Goal: Task Accomplishment & Management: Complete application form

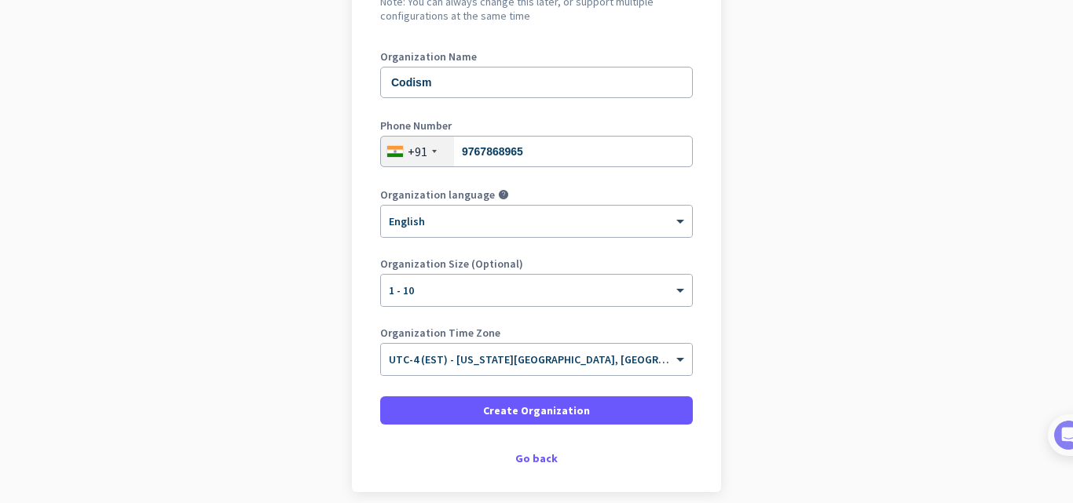
scroll to position [257, 0]
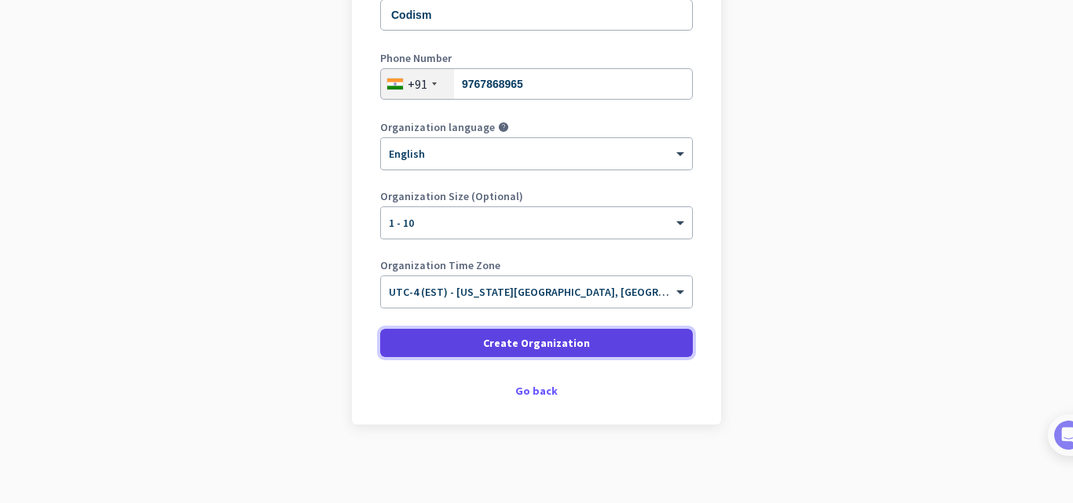
click at [593, 338] on span at bounding box center [536, 343] width 312 height 38
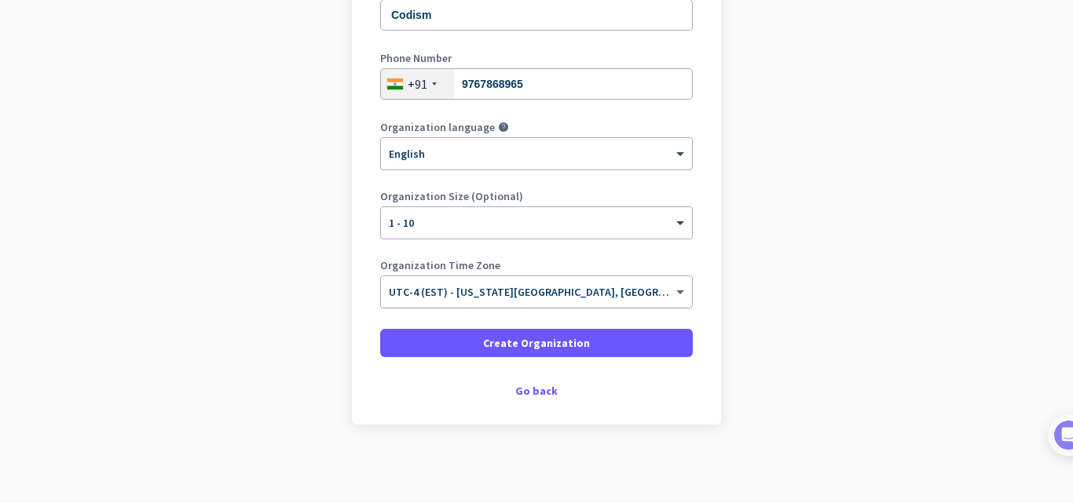
click at [673, 295] on span at bounding box center [682, 292] width 20 height 13
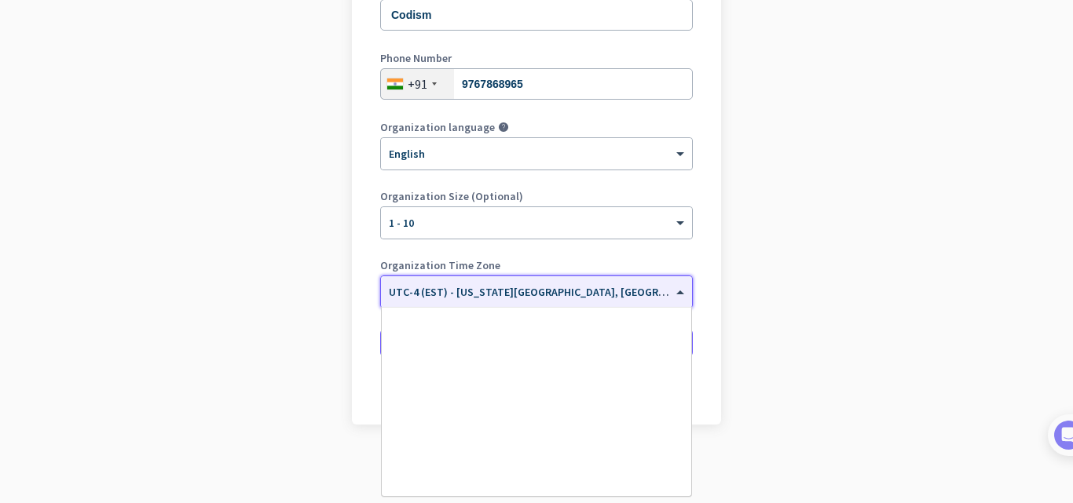
scroll to position [1814, 0]
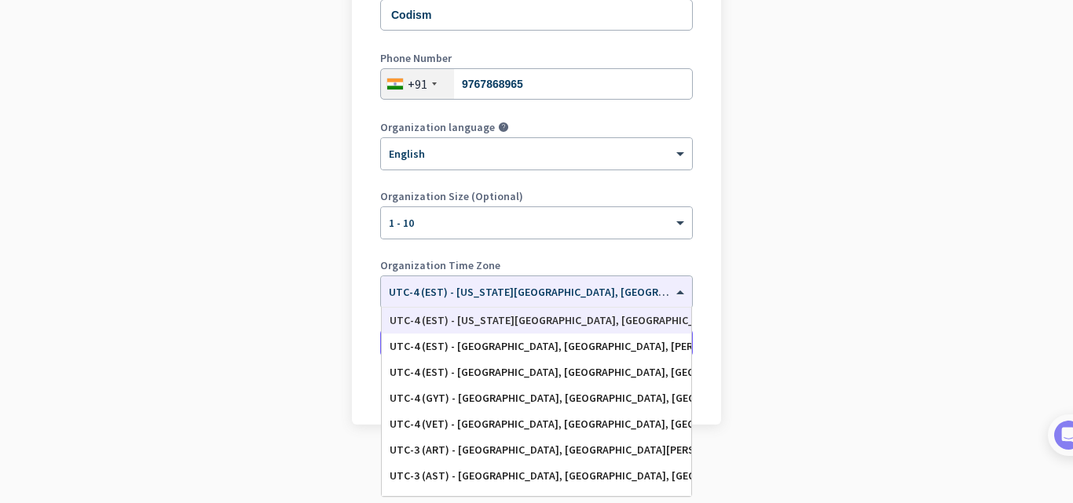
click at [1006, 293] on app-onboarding-organization "Create Organization Note: You can always change this later, or support multiple…" at bounding box center [536, 186] width 1073 height 633
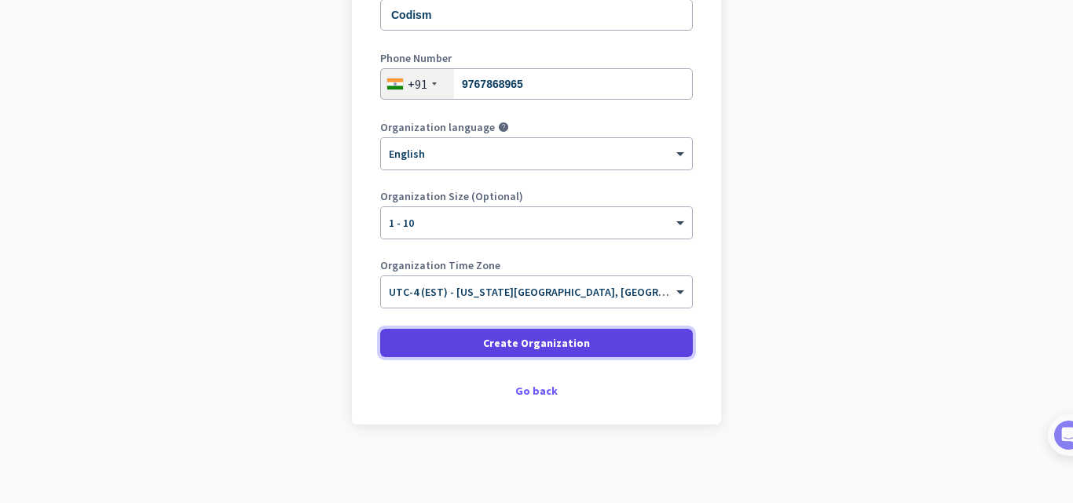
click at [607, 345] on span at bounding box center [536, 343] width 312 height 38
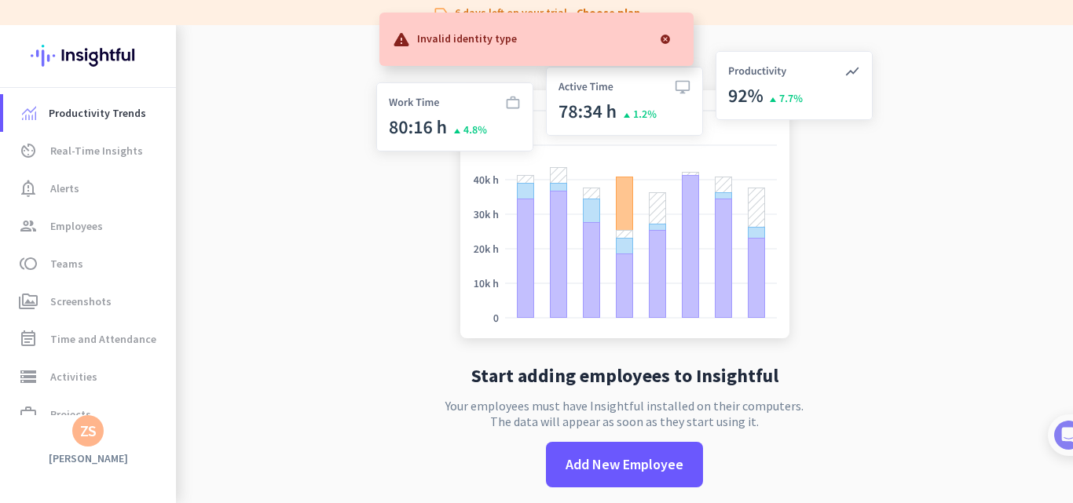
click at [298, 214] on app-no-employees "Start adding employees to Insightful Your employees must have Insightful instal…" at bounding box center [624, 276] width 897 height 503
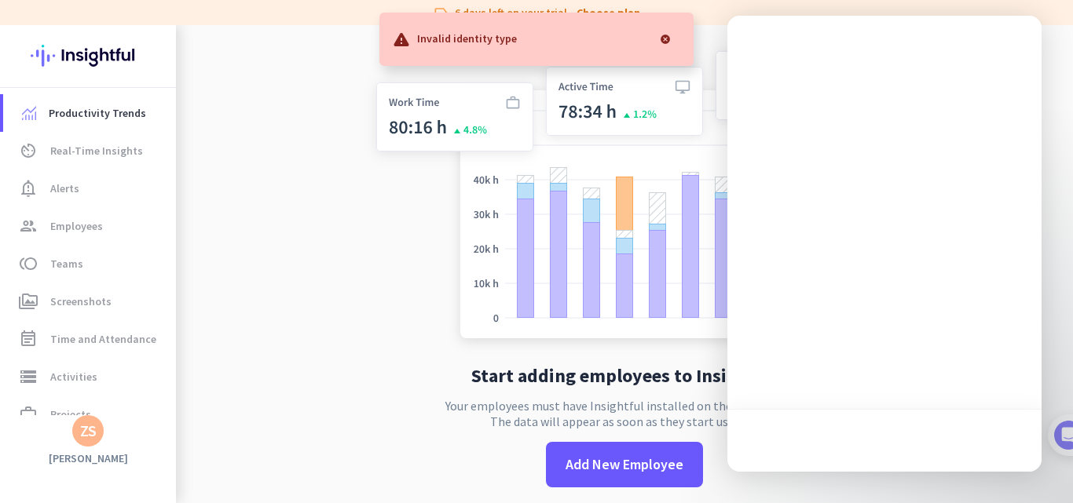
click at [325, 245] on app-no-employees "Start adding employees to Insightful Your employees must have Insightful instal…" at bounding box center [624, 276] width 897 height 503
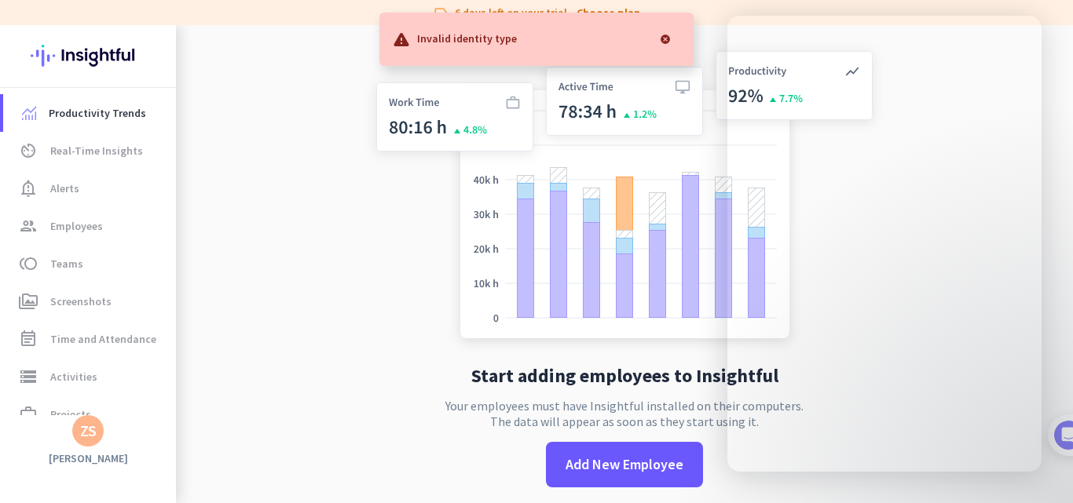
click at [325, 245] on app-no-employees "Start adding employees to Insightful Your employees must have Insightful instal…" at bounding box center [624, 276] width 897 height 503
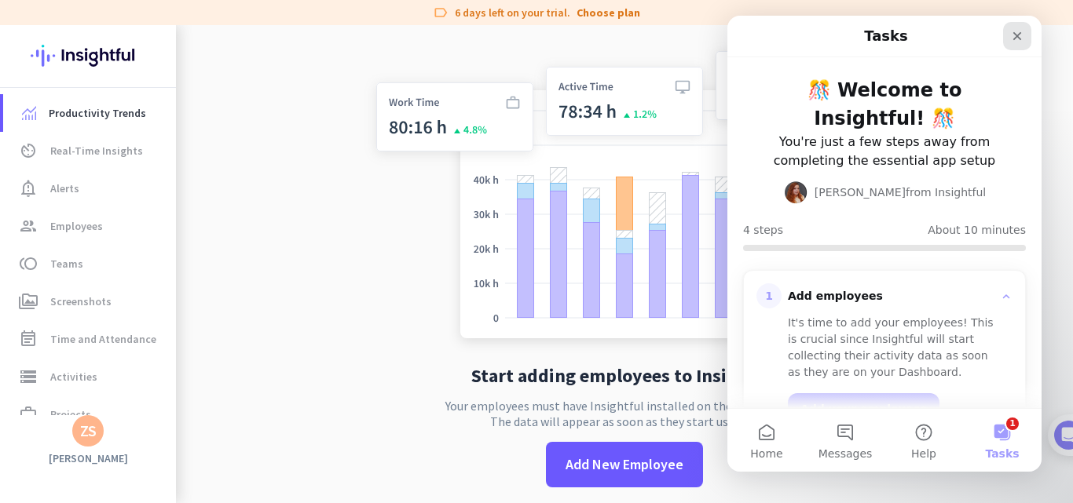
click at [1017, 37] on icon "Close" at bounding box center [1017, 36] width 9 height 9
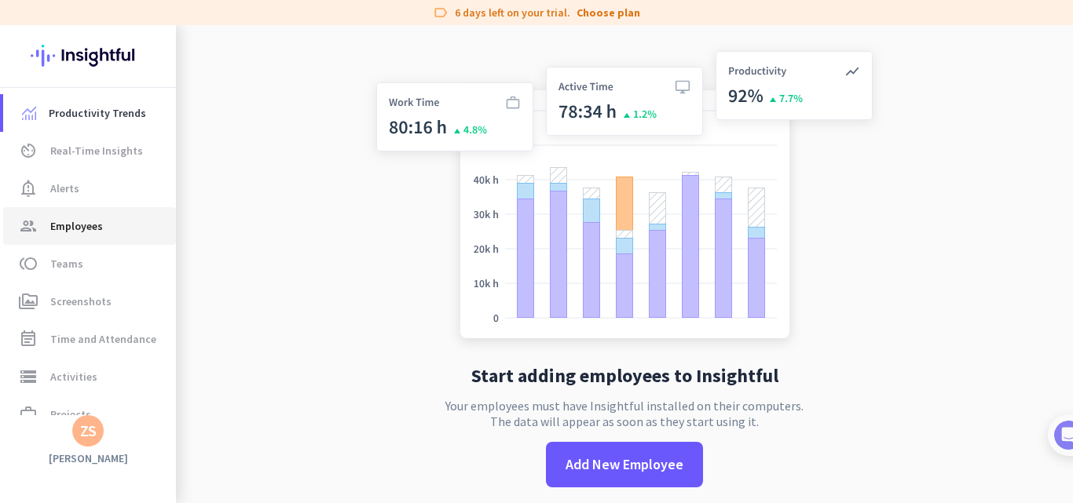
click at [21, 232] on icon "group" at bounding box center [28, 226] width 19 height 19
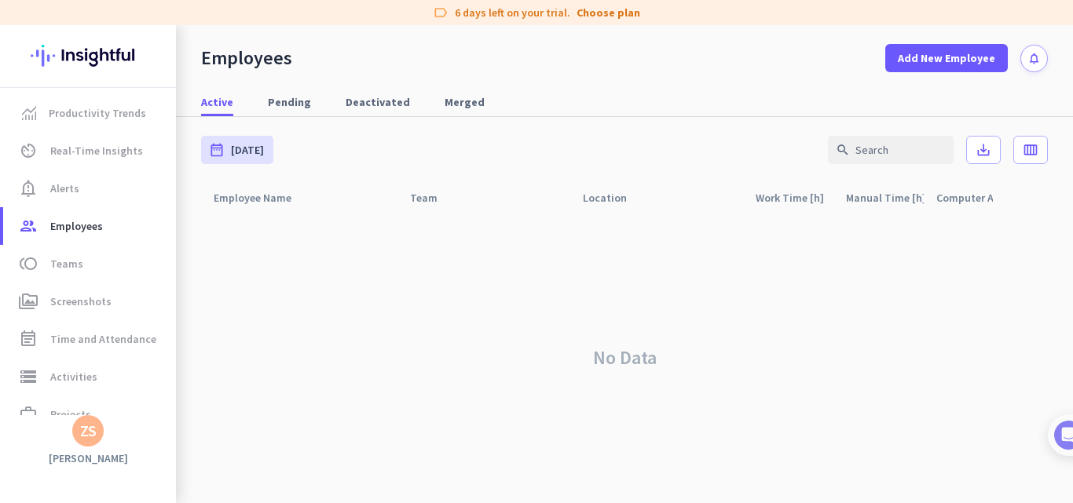
click at [480, 222] on div "No Data" at bounding box center [624, 358] width 846 height 291
click at [90, 124] on link "Productivity Trends" at bounding box center [89, 113] width 173 height 38
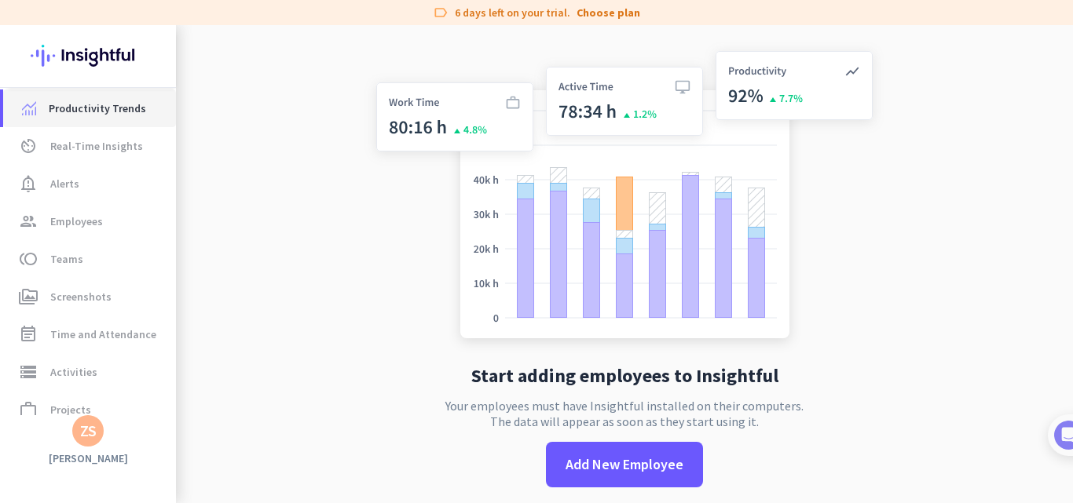
scroll to position [6, 0]
click at [72, 139] on span "Real-Time Insights" at bounding box center [96, 144] width 93 height 19
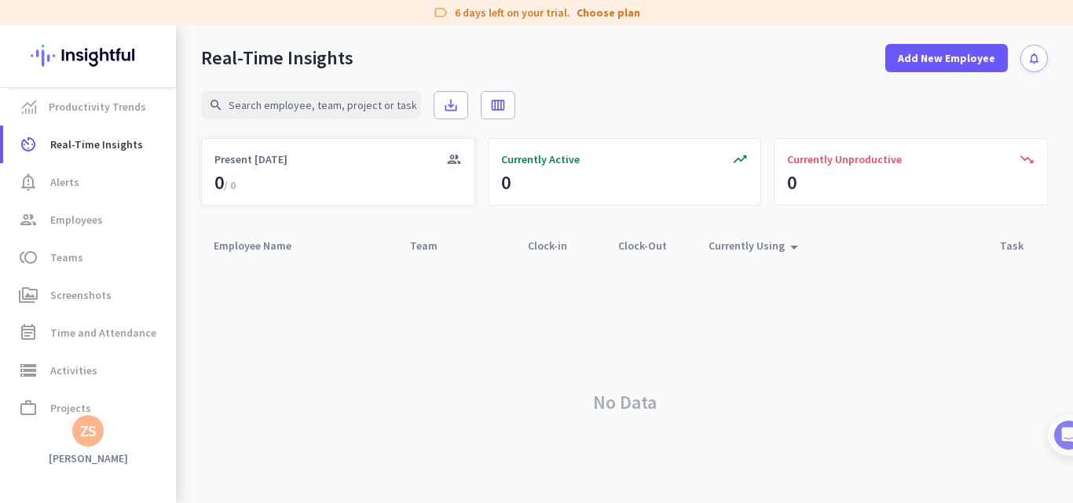
click at [233, 173] on div "0 / 0" at bounding box center [224, 182] width 21 height 25
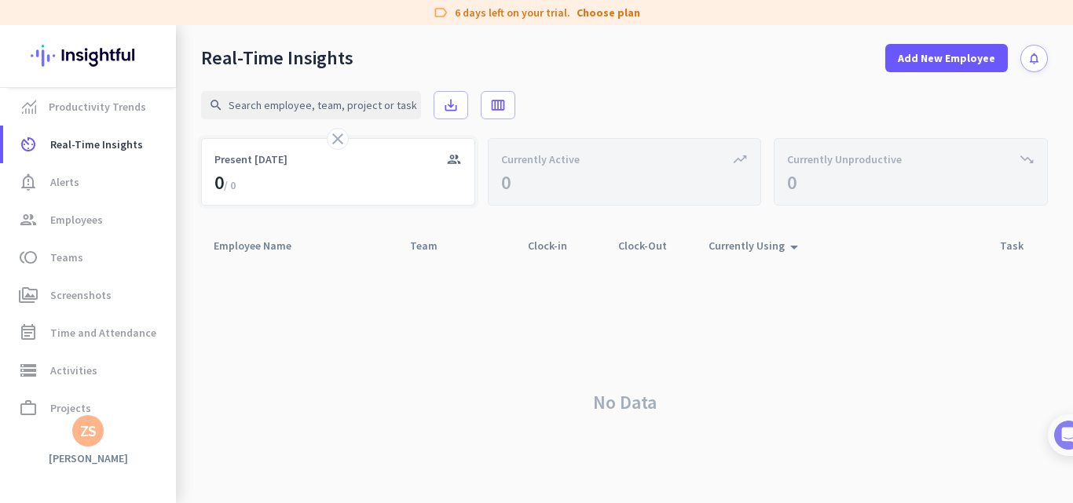
click at [233, 173] on div "0 / 0" at bounding box center [224, 182] width 21 height 25
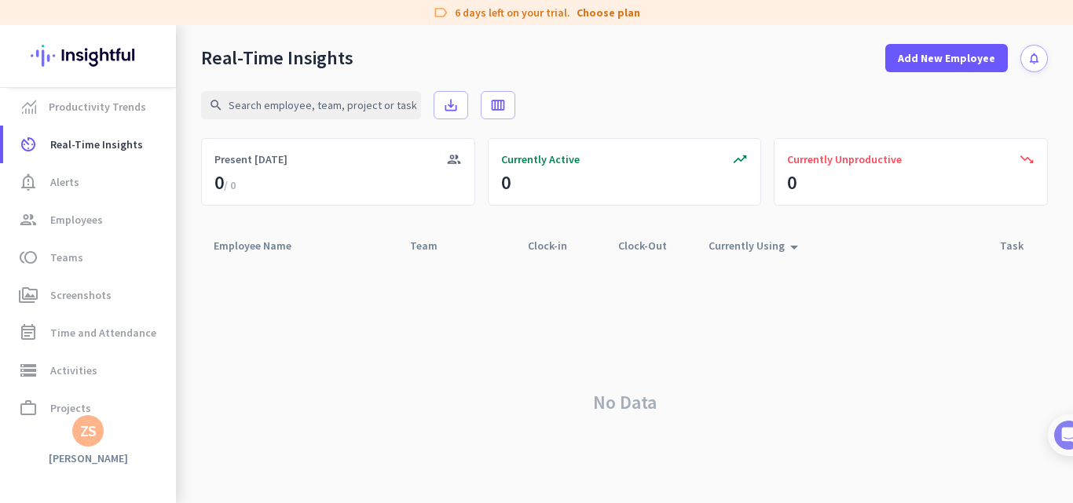
click at [561, 301] on div "No Data" at bounding box center [624, 403] width 846 height 284
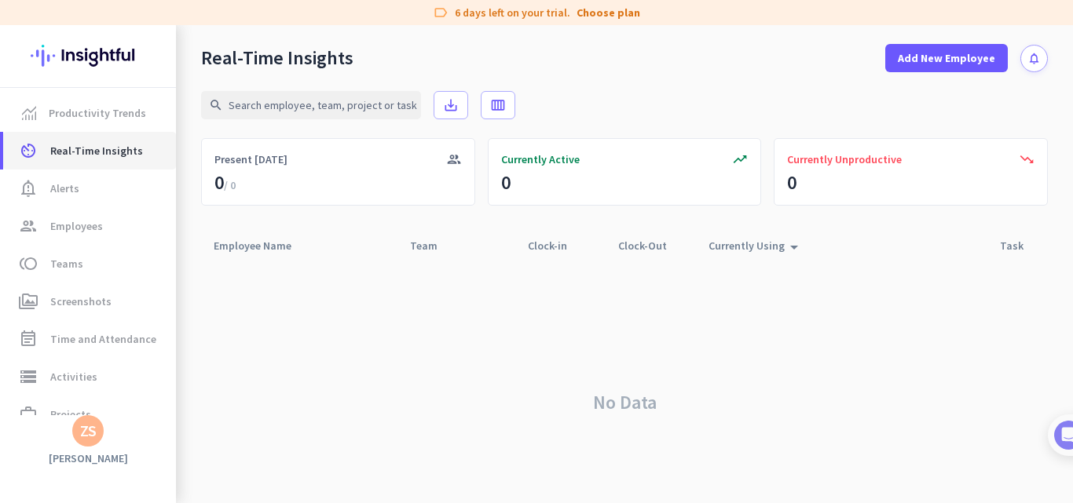
click at [126, 159] on span "Real-Time Insights" at bounding box center [96, 150] width 93 height 19
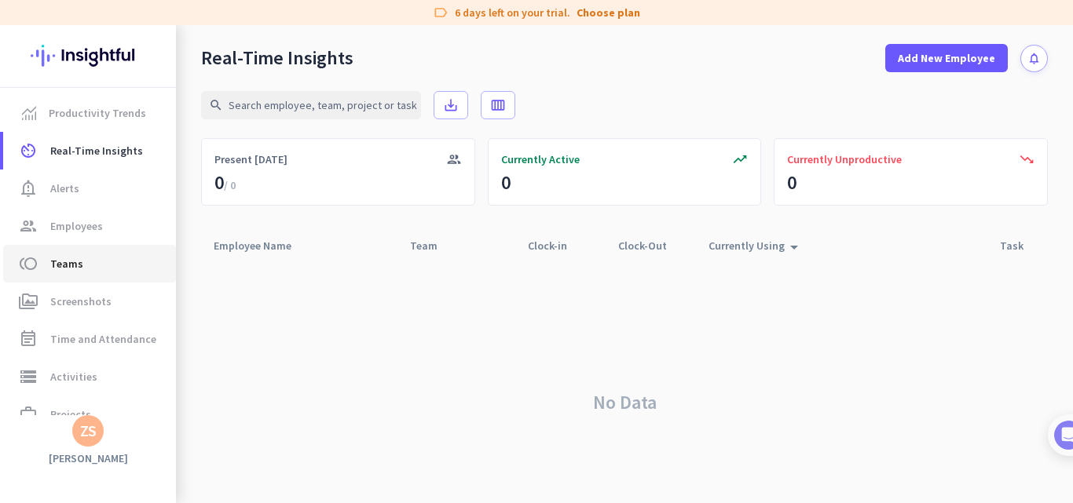
click at [120, 277] on link "toll Teams" at bounding box center [89, 264] width 173 height 38
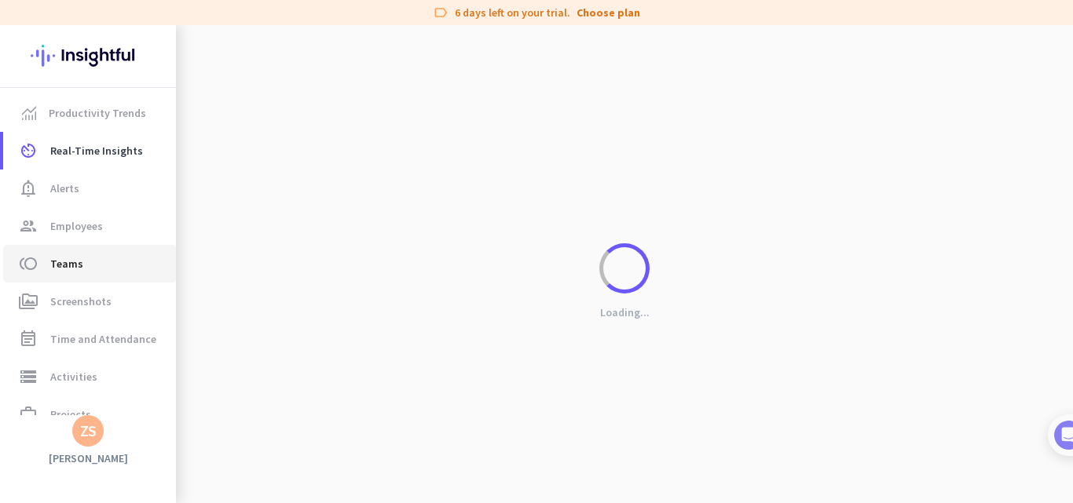
click at [120, 266] on span "toll Teams" at bounding box center [90, 263] width 148 height 19
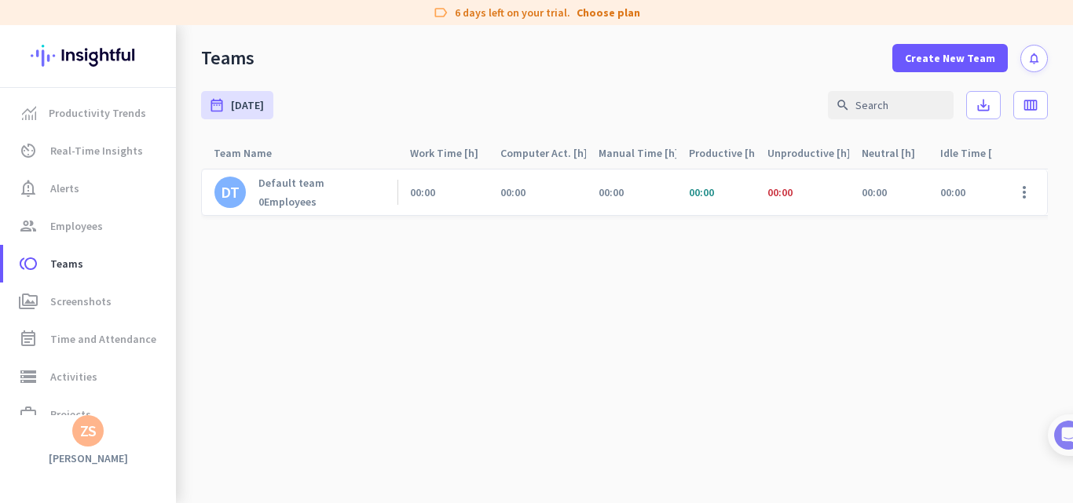
click at [230, 197] on div "DT" at bounding box center [230, 193] width 19 height 16
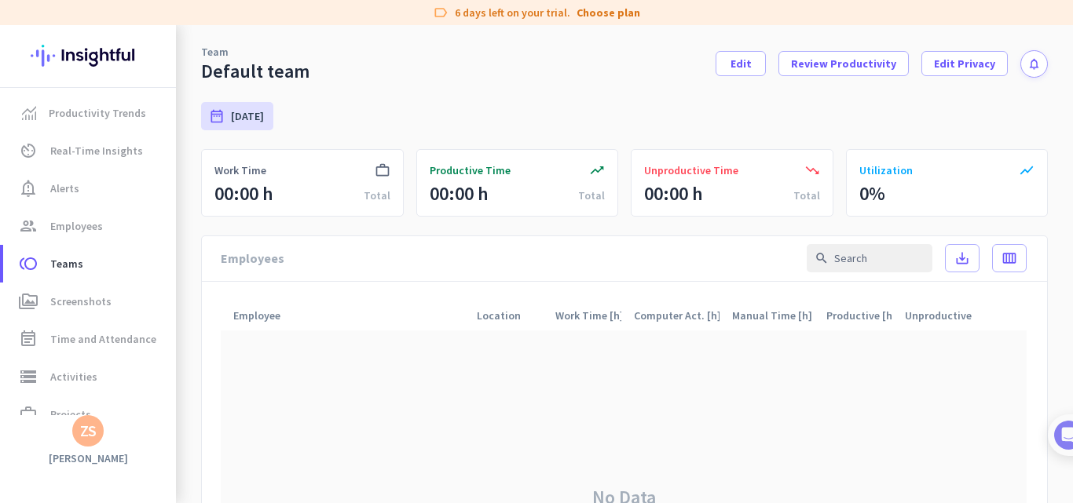
click at [378, 307] on div "Employee arrow_drop_up" at bounding box center [342, 316] width 243 height 30
click at [82, 300] on span "Screenshots" at bounding box center [80, 301] width 61 height 19
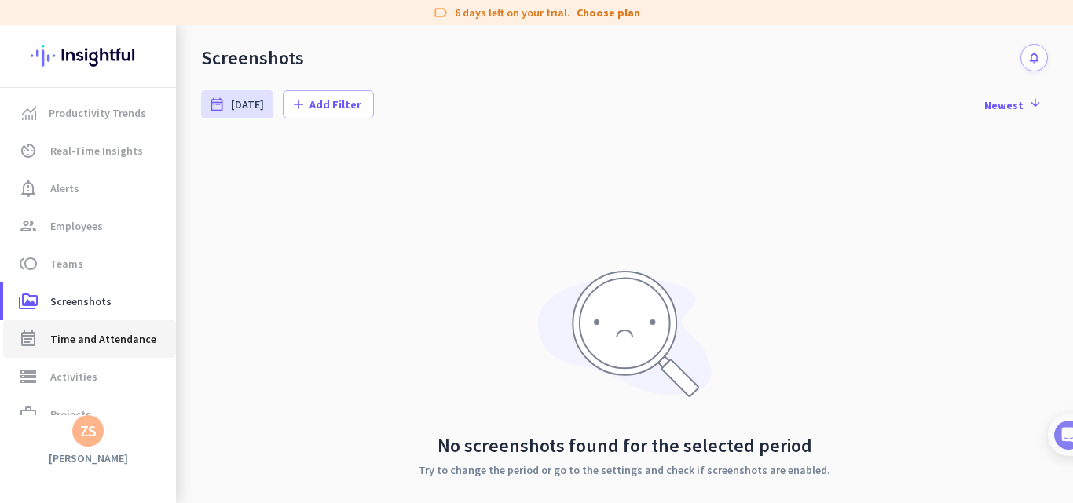
click at [99, 343] on span "Time and Attendance" at bounding box center [103, 339] width 106 height 19
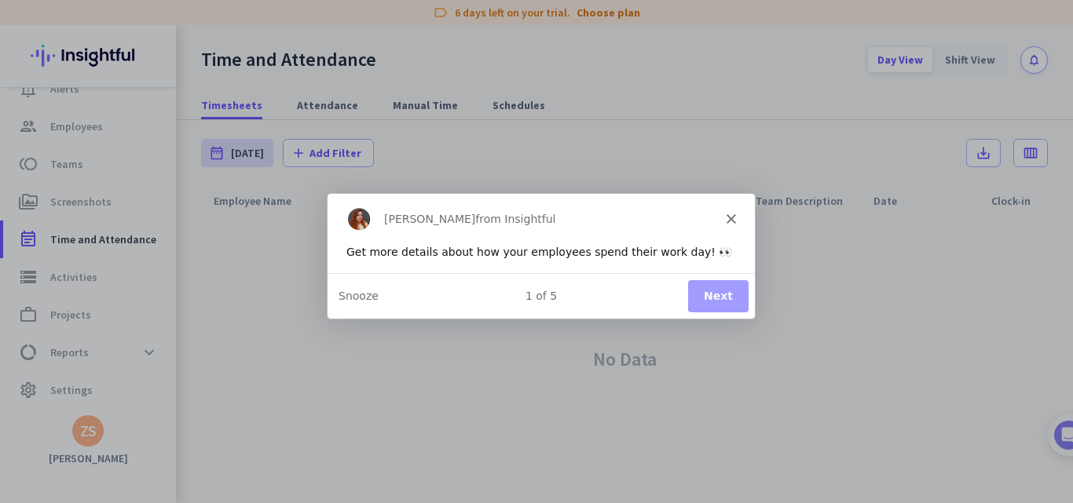
click at [730, 304] on button "Next" at bounding box center [717, 296] width 60 height 32
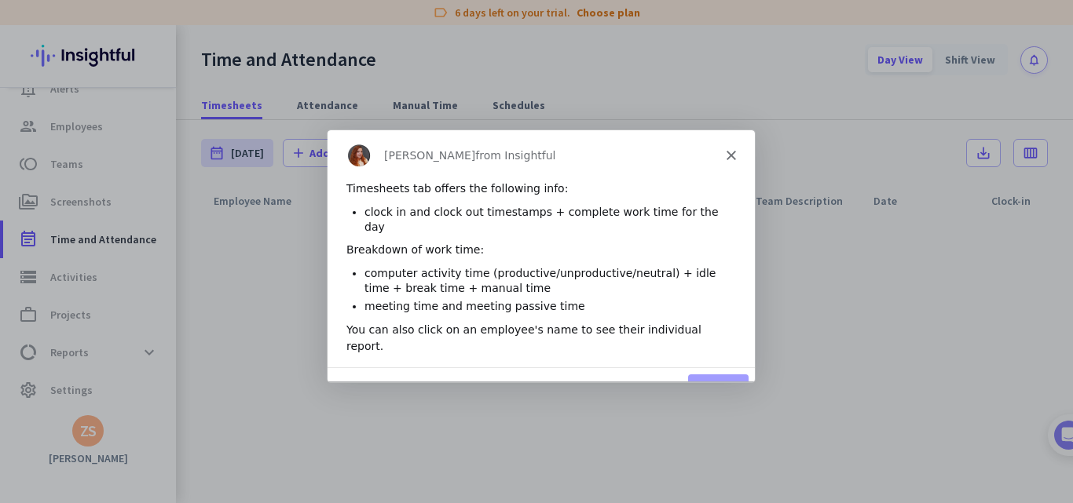
click at [731, 374] on button "Next" at bounding box center [717, 390] width 60 height 32
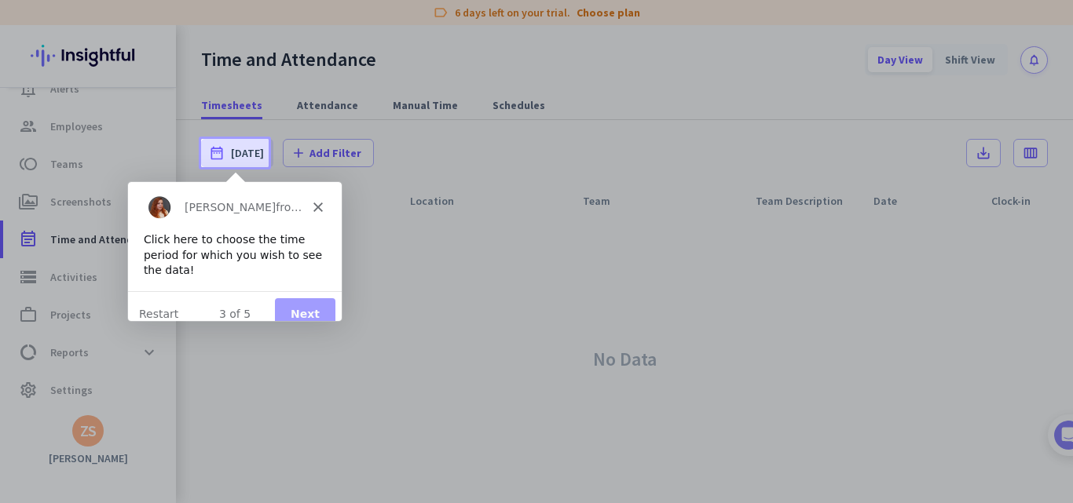
click at [318, 300] on button "Next" at bounding box center [304, 314] width 60 height 32
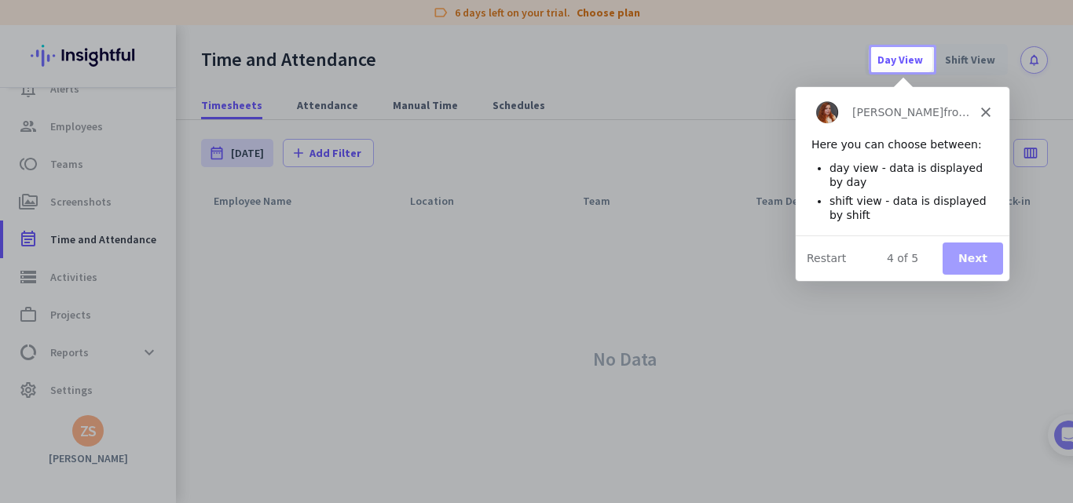
click at [957, 254] on button "Next" at bounding box center [971, 258] width 60 height 32
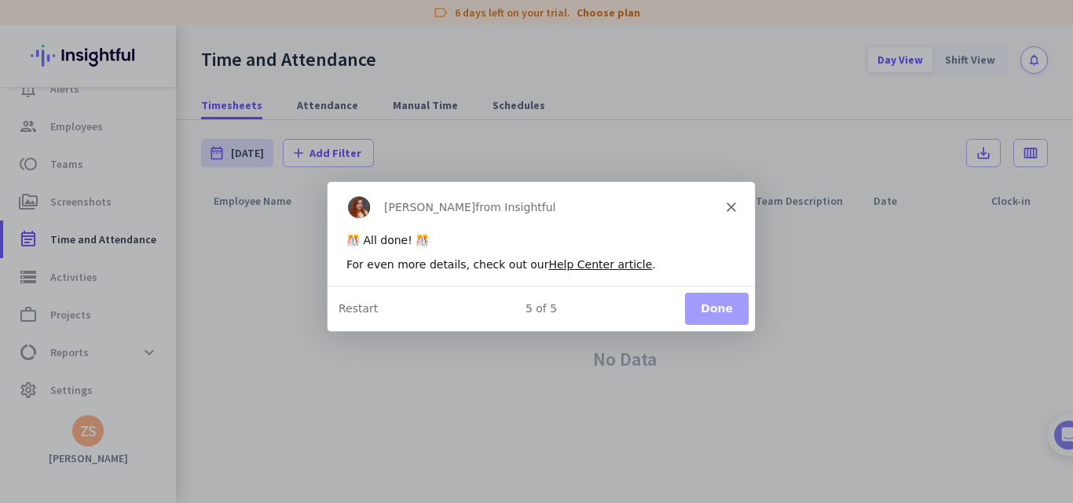
click at [708, 304] on button "Done" at bounding box center [716, 307] width 64 height 32
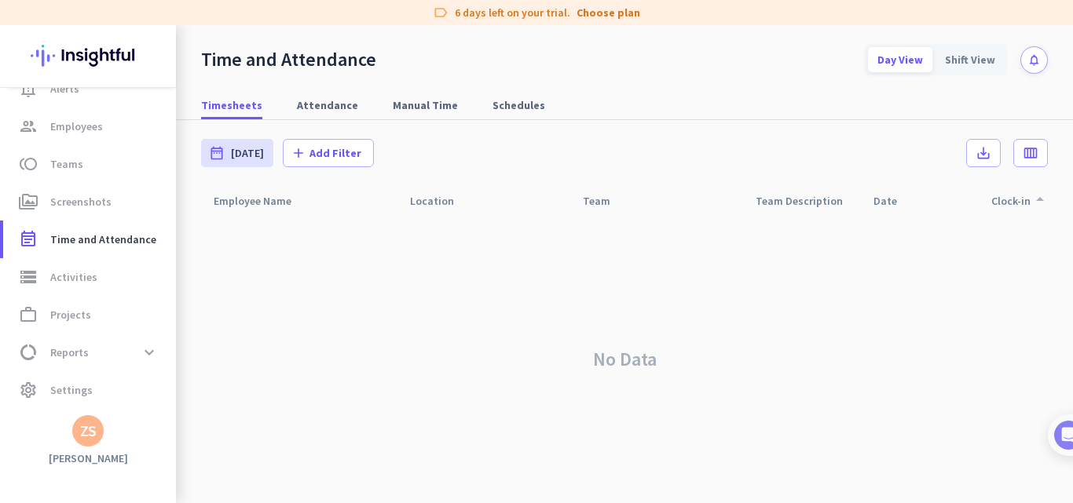
click at [1024, 199] on div "Clock-in arrow_drop_up" at bounding box center [1020, 201] width 58 height 22
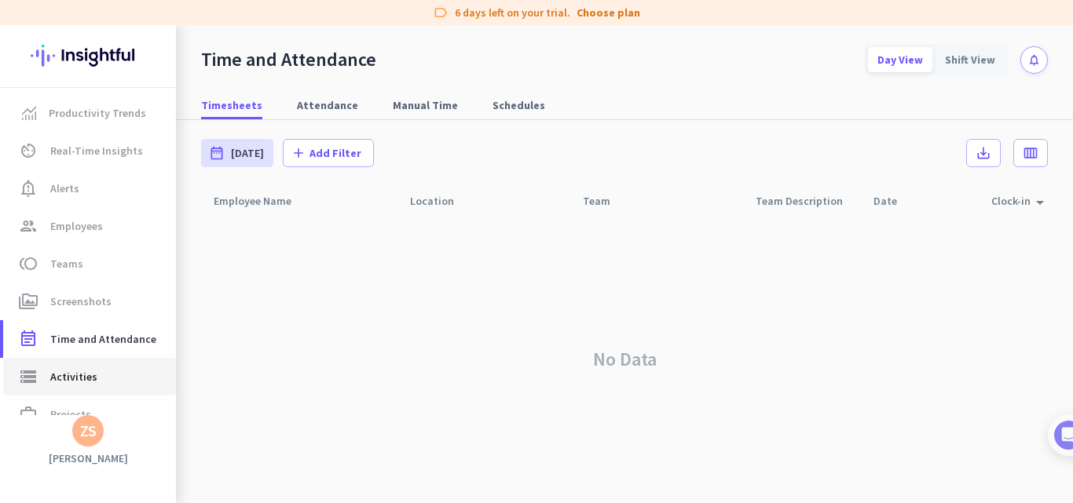
click at [86, 359] on link "storage Activities" at bounding box center [89, 377] width 173 height 38
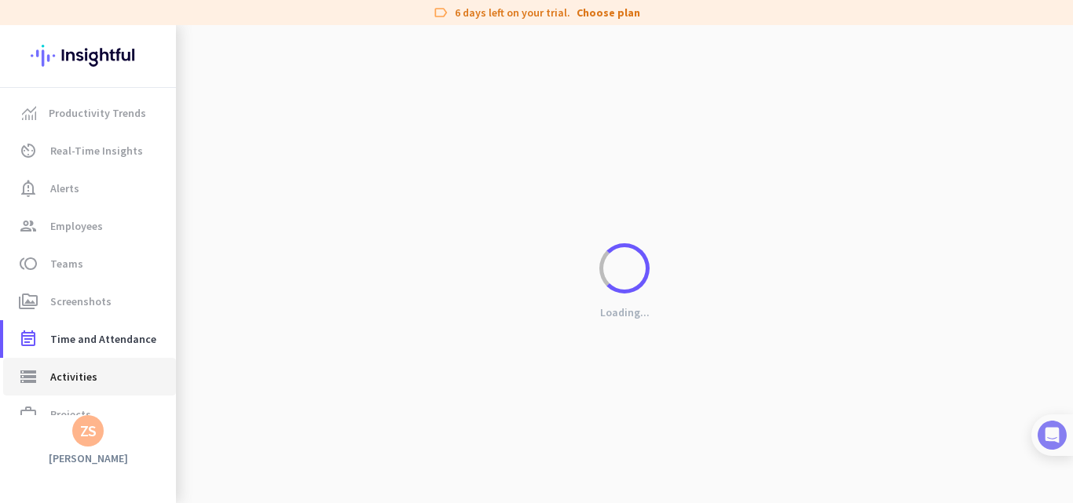
type input "[DATE]"
click at [1072, 451] on div at bounding box center [1052, 436] width 42 height 42
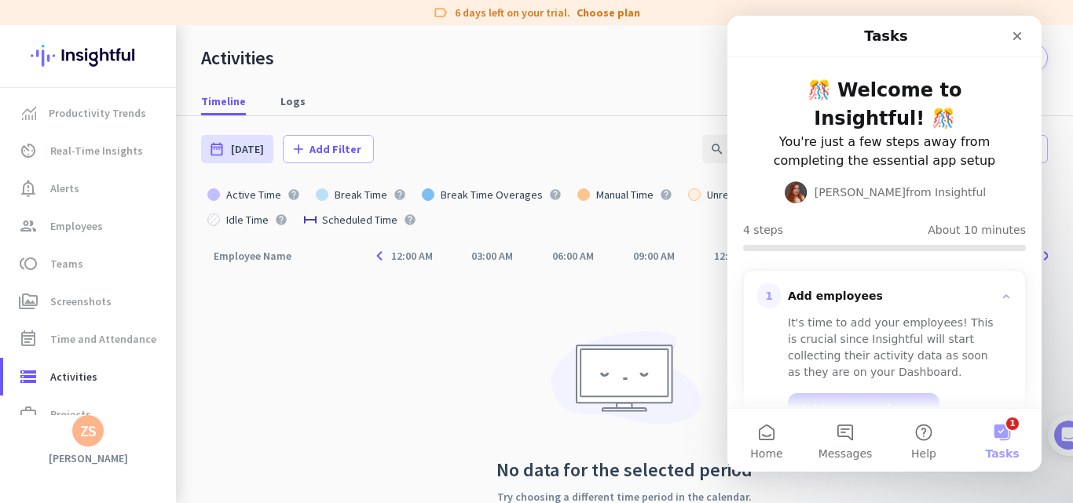
click at [521, 199] on div "Break Time Overages" at bounding box center [491, 194] width 115 height 11
click at [431, 331] on div "Employee Name arrow_drop_up navigate_before 12:00 AM 03:00 AM 06:00 AM 09:00 AM…" at bounding box center [624, 398] width 846 height 314
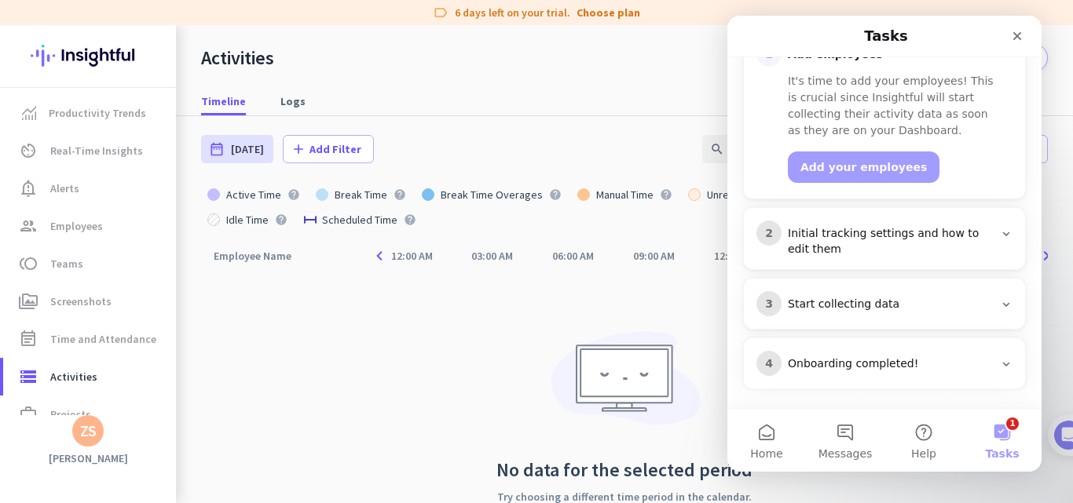
scroll to position [247, 0]
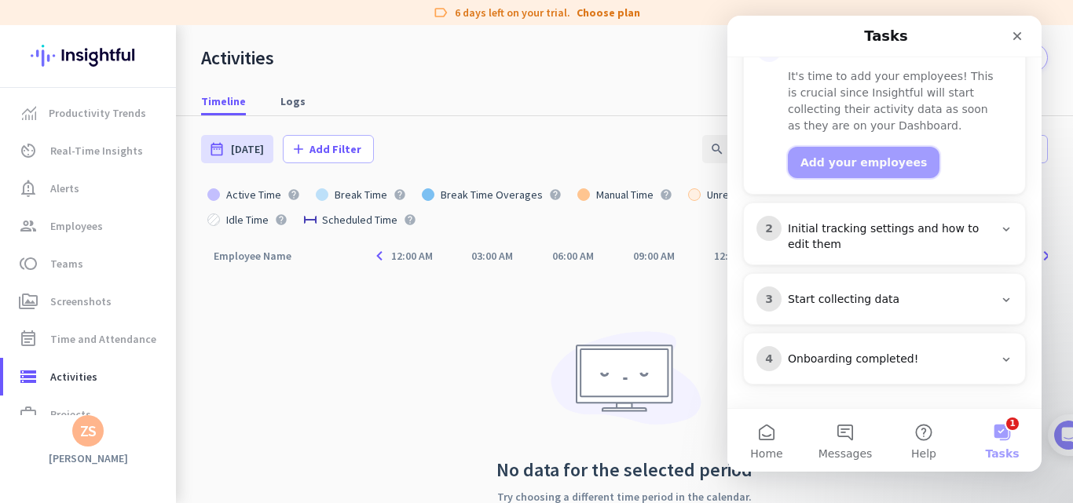
click at [891, 169] on button "Add your employees" at bounding box center [863, 162] width 152 height 31
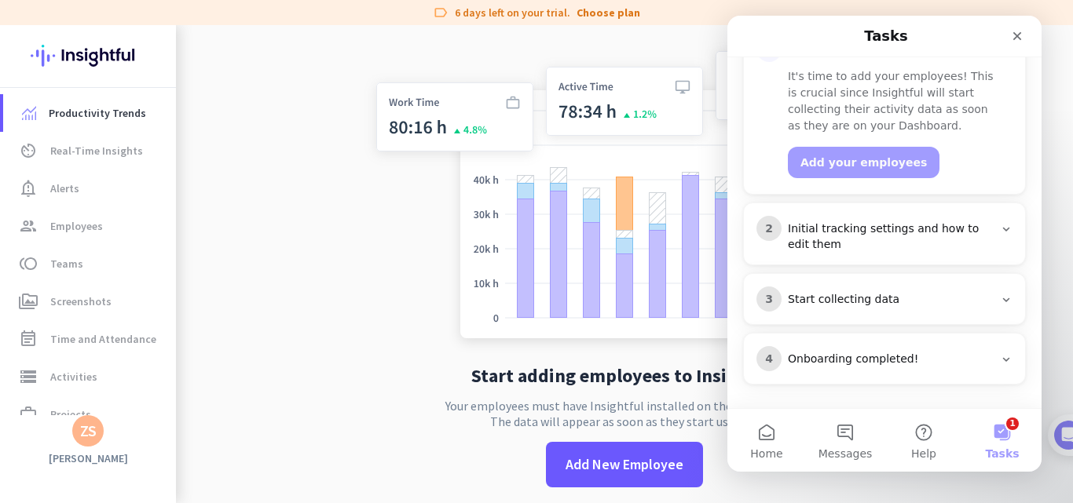
click at [551, 433] on div "Start adding employees to Insightful Your employees must have Insightful instal…" at bounding box center [624, 276] width 520 height 503
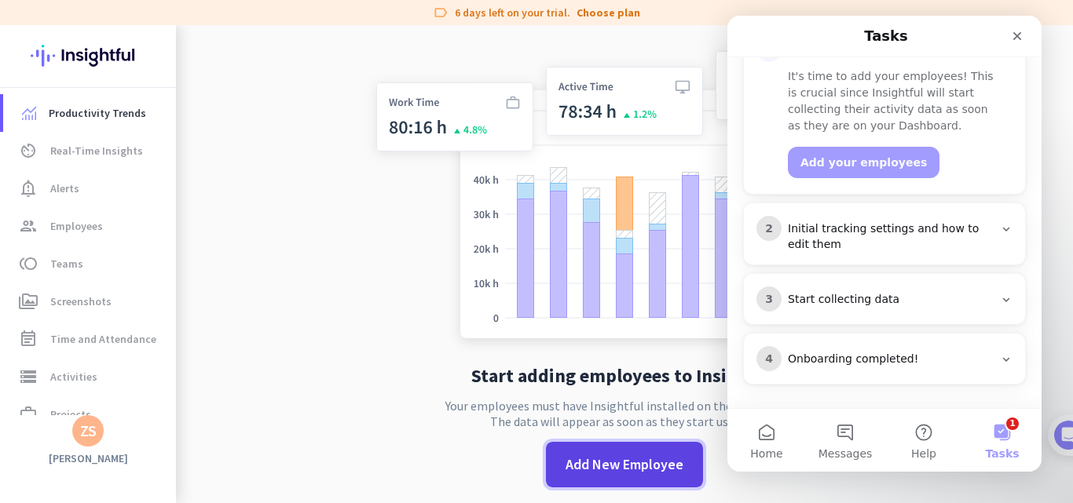
click at [648, 451] on span at bounding box center [624, 465] width 157 height 38
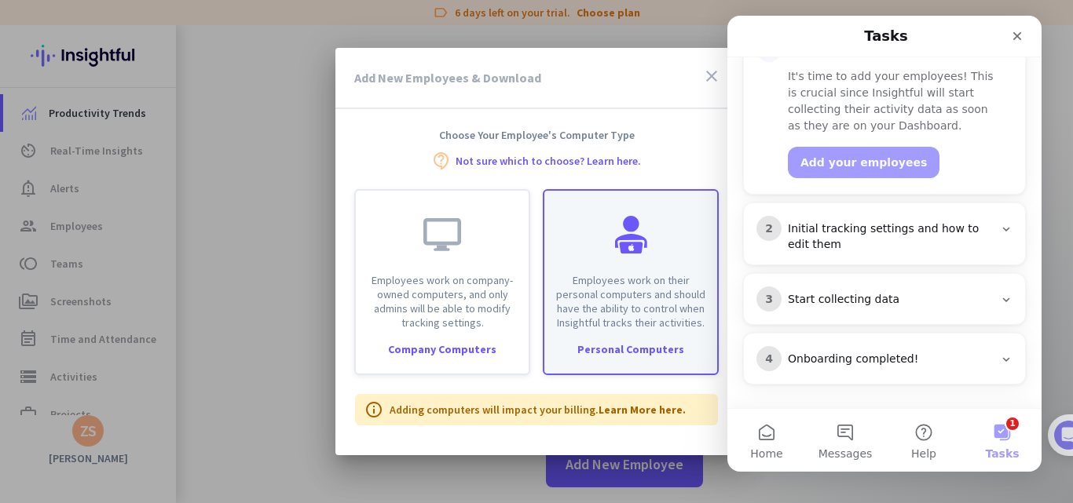
click at [605, 294] on p "Employees work on their personal computers and should have the ability to contr…" at bounding box center [631, 301] width 154 height 57
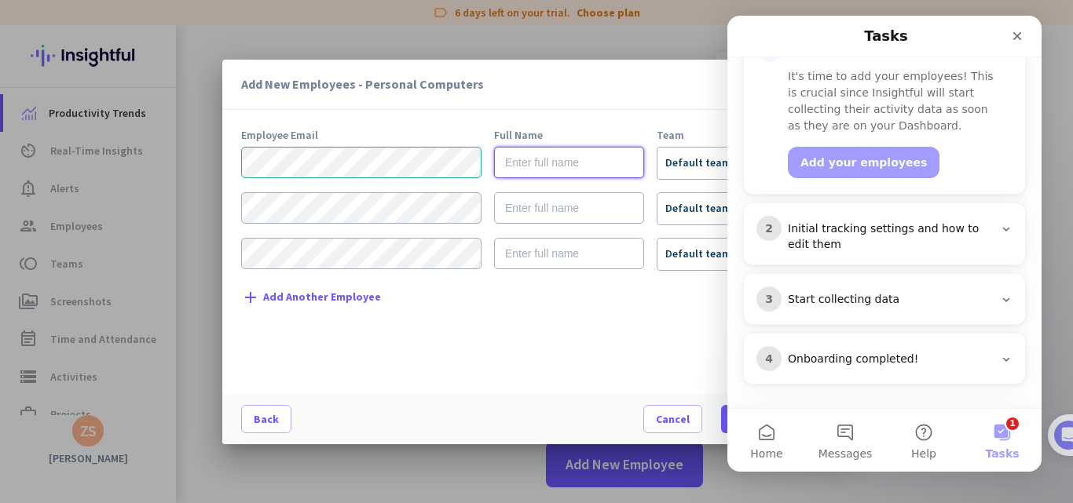
click at [540, 166] on input "text" at bounding box center [569, 162] width 150 height 31
click at [542, 173] on input "text" at bounding box center [569, 162] width 150 height 31
type input "z"
type input "[PERSON_NAME]"
drag, startPoint x: 740, startPoint y: 137, endPoint x: 708, endPoint y: 144, distance: 32.2
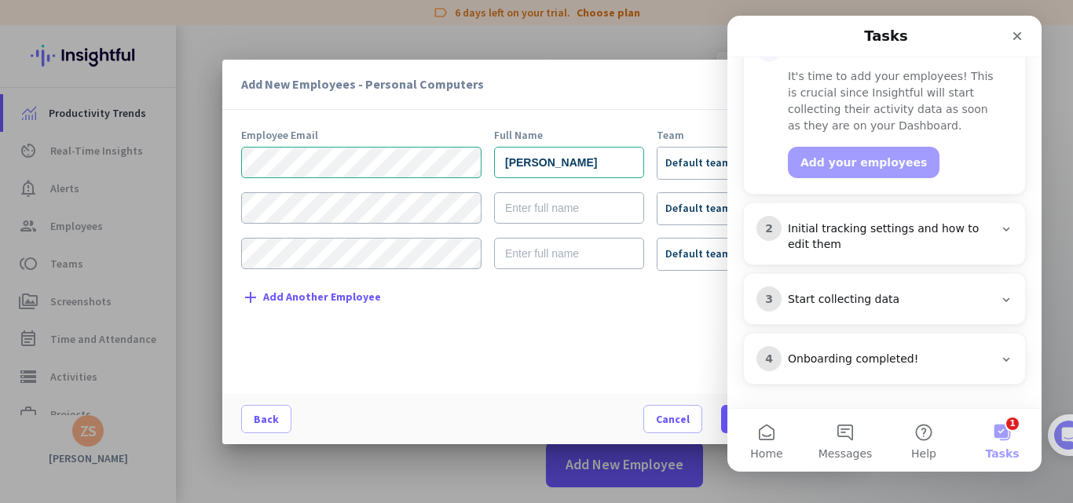
click at [727, 144] on html "Tasks 🎊 Welcome to Insightful! 🎊 You're just a few steps away from completing t…" at bounding box center [884, 244] width 314 height 456
click at [685, 168] on span "Default team" at bounding box center [698, 162] width 66 height 14
click at [1017, 42] on icon "Close" at bounding box center [1016, 36] width 13 height 13
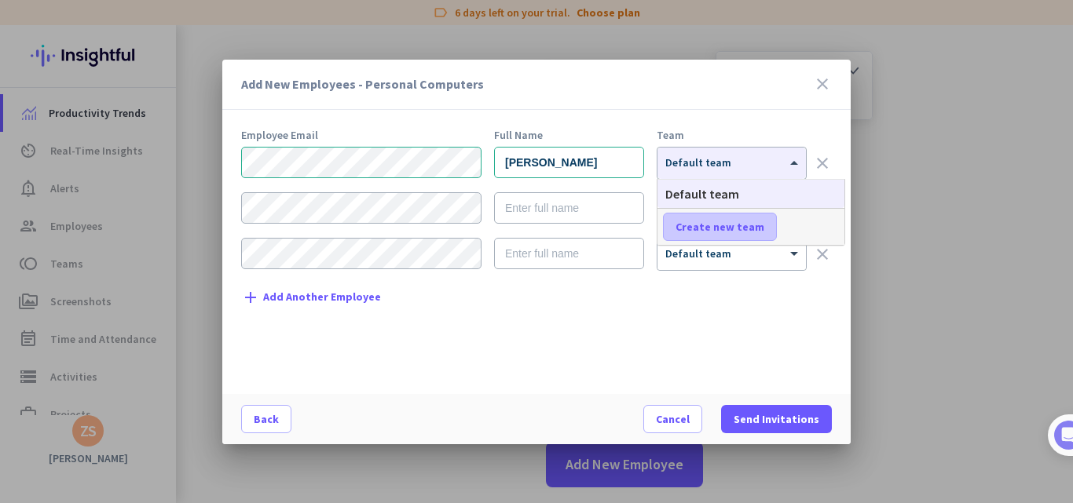
click at [721, 217] on span at bounding box center [719, 227] width 112 height 38
click at [721, 217] on input "text" at bounding box center [721, 227] width 116 height 28
type input "Sales team"
click at [813, 226] on span "Save" at bounding box center [814, 227] width 24 height 14
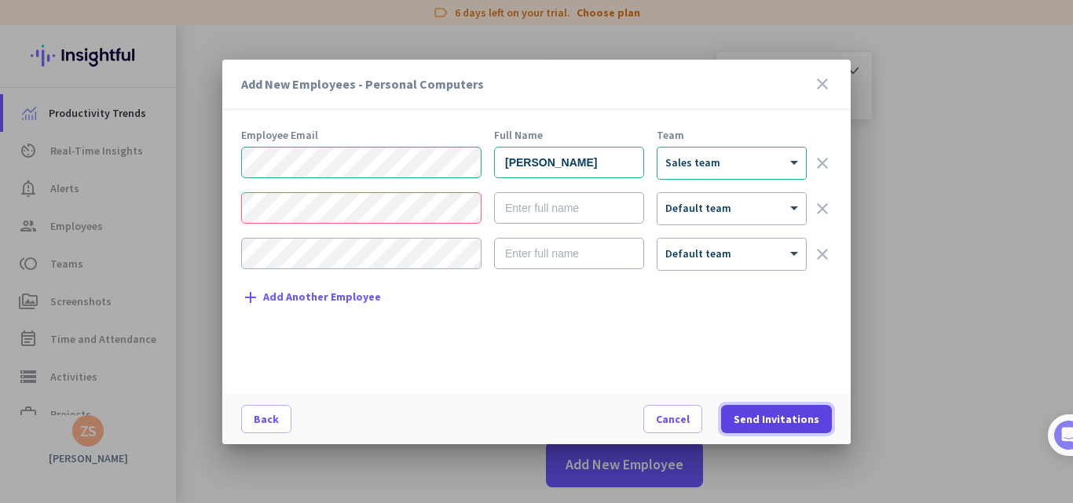
click at [785, 411] on span "Send Invitations" at bounding box center [776, 419] width 86 height 16
